Goal: Register for event/course

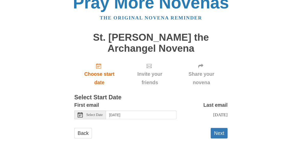
scroll to position [19, 0]
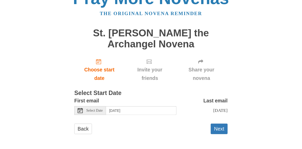
click at [92, 109] on span "Select Date" at bounding box center [94, 111] width 16 height 4
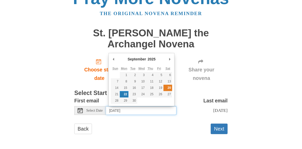
type input "[DATE]"
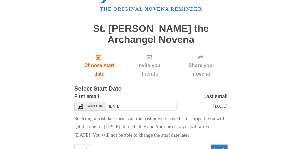
scroll to position [53, 0]
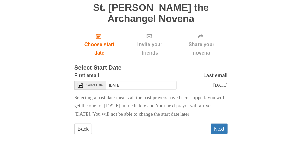
click at [229, 132] on div "Pray More Novenas The original novena reminder St. [PERSON_NAME] the Archangel …" at bounding box center [151, 54] width 248 height 189
click at [225, 128] on button "Next" at bounding box center [219, 129] width 17 height 10
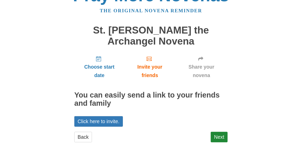
scroll to position [25, 0]
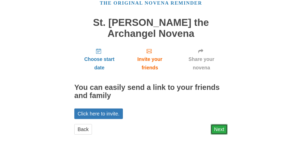
click at [215, 134] on link "Next" at bounding box center [219, 129] width 17 height 10
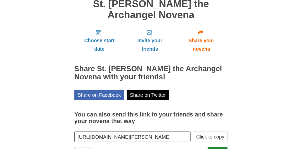
scroll to position [67, 0]
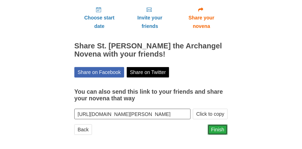
click at [224, 130] on link "Finish" at bounding box center [218, 129] width 20 height 10
